Goal: Information Seeking & Learning: Learn about a topic

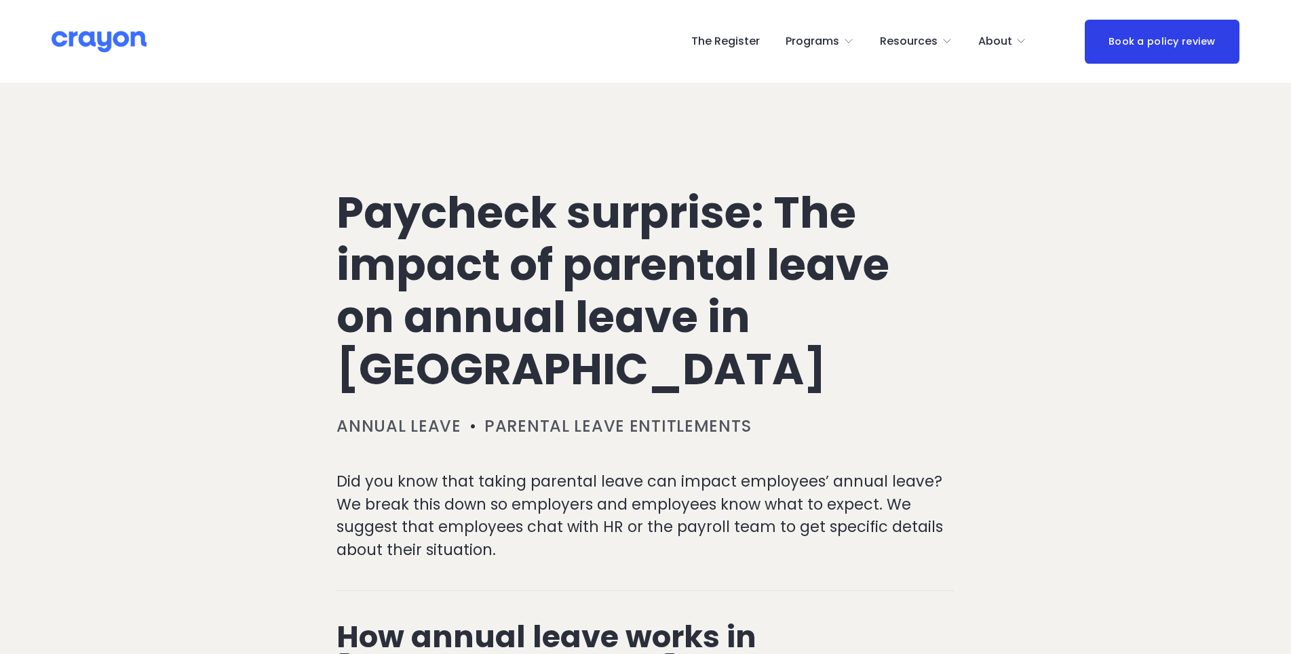
scroll to position [517, 0]
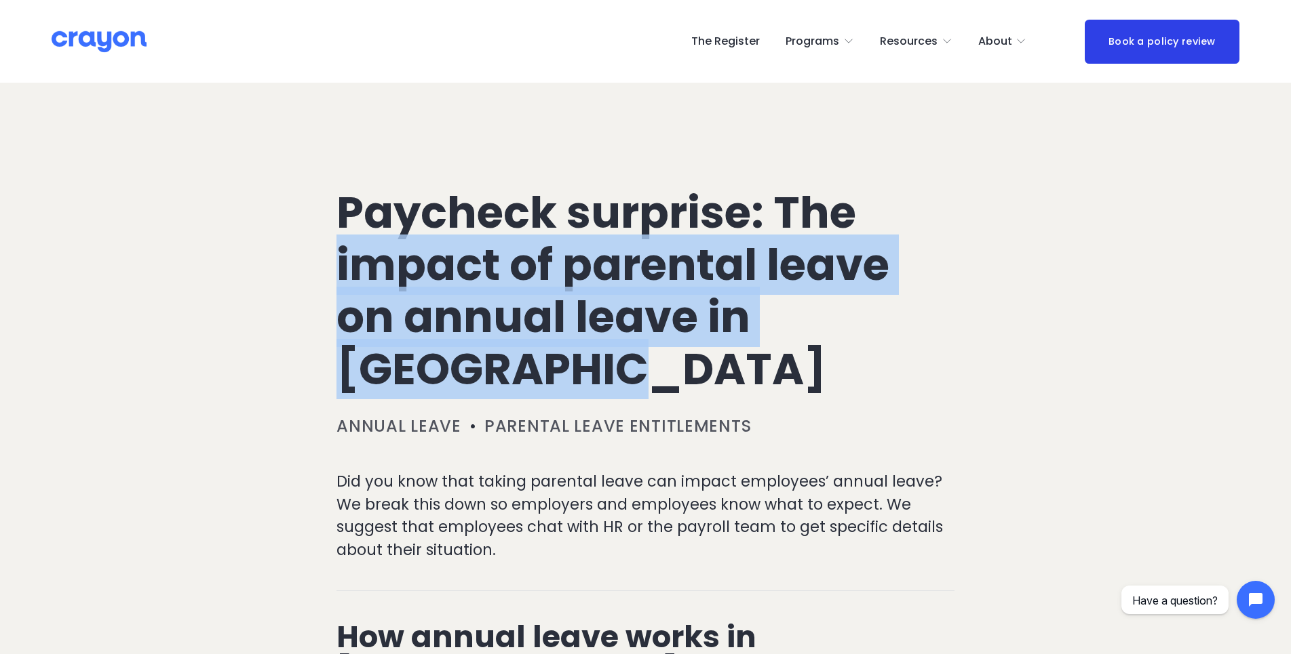
drag, startPoint x: 562, startPoint y: 374, endPoint x: 262, endPoint y: 244, distance: 326.8
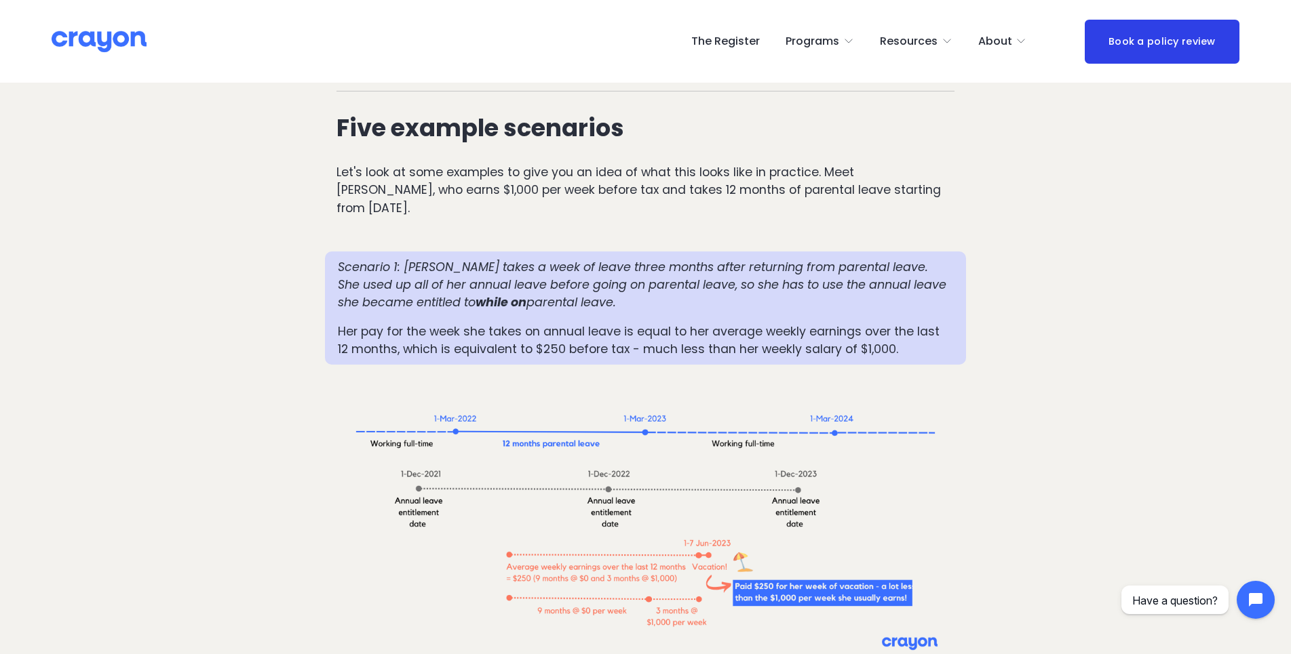
scroll to position [1383, 0]
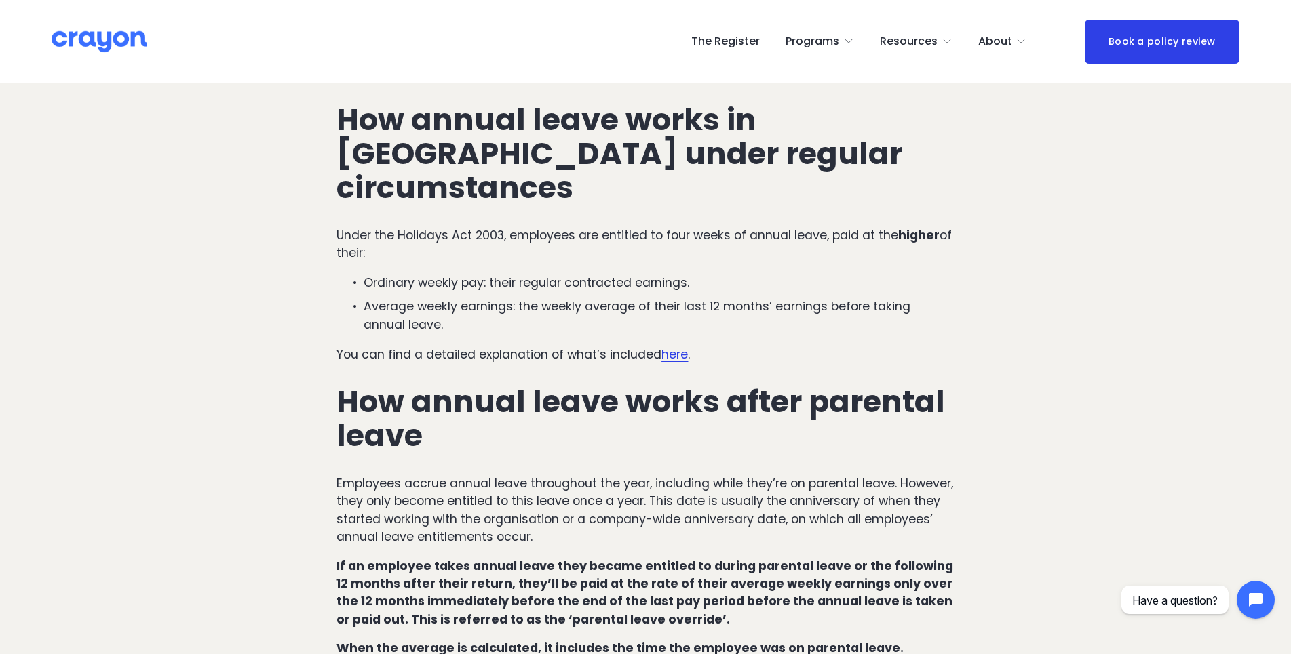
scroll to position [517, 0]
